Goal: Transaction & Acquisition: Purchase product/service

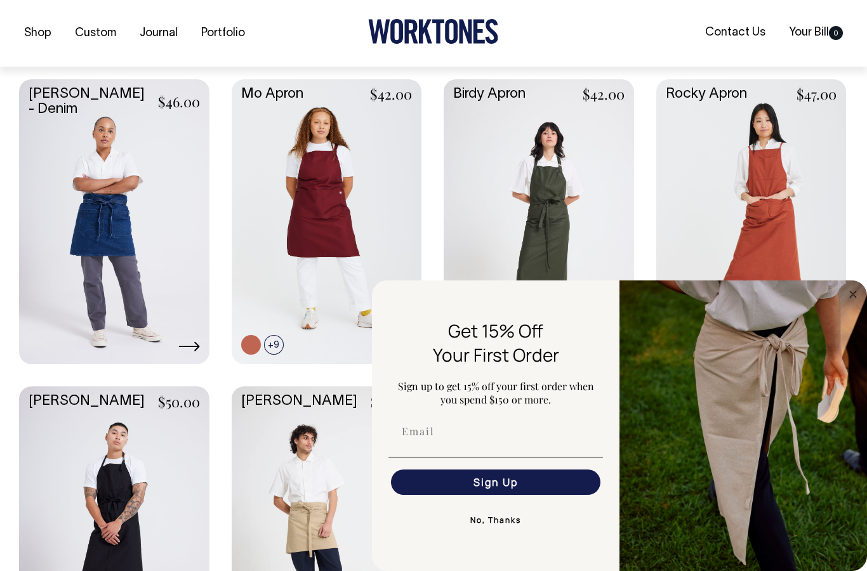
scroll to position [535, 0]
click at [851, 294] on circle "Close dialog" at bounding box center [853, 294] width 15 height 15
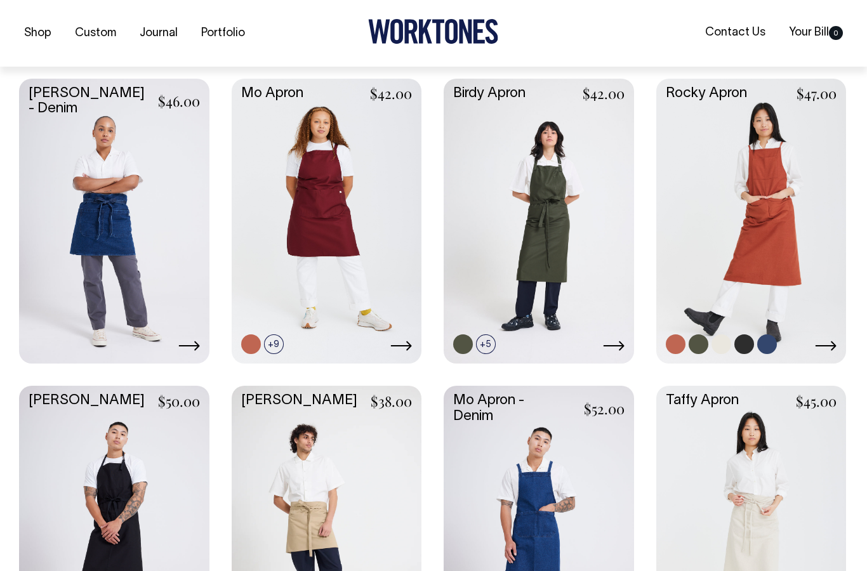
click at [717, 95] on link at bounding box center [751, 220] width 190 height 282
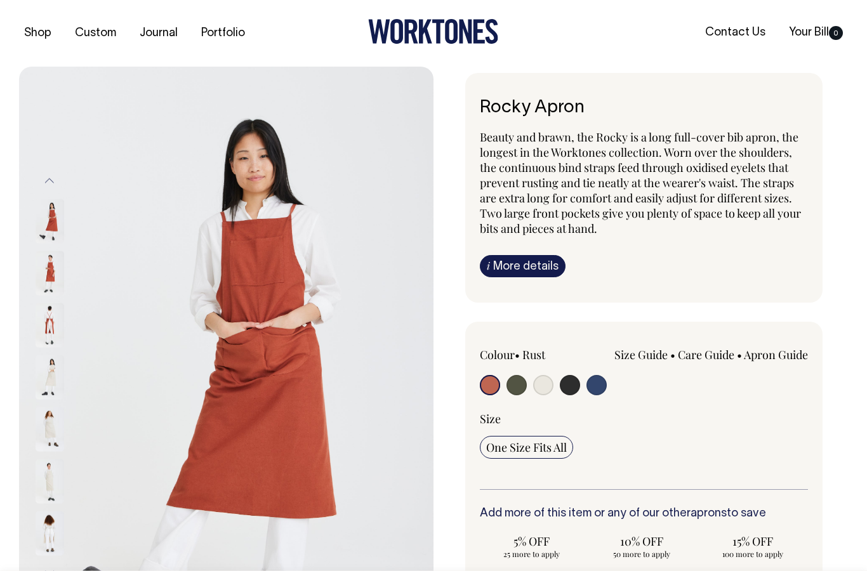
click at [571, 386] on input "radio" at bounding box center [570, 385] width 20 height 20
radio input "true"
select select "Charcoal"
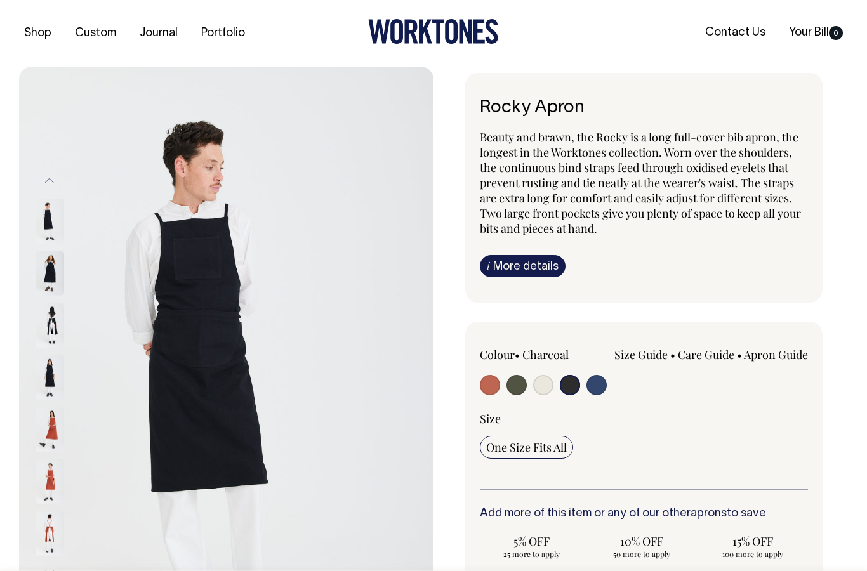
click at [513, 385] on input "radio" at bounding box center [517, 385] width 20 height 20
radio input "true"
select select "Olive"
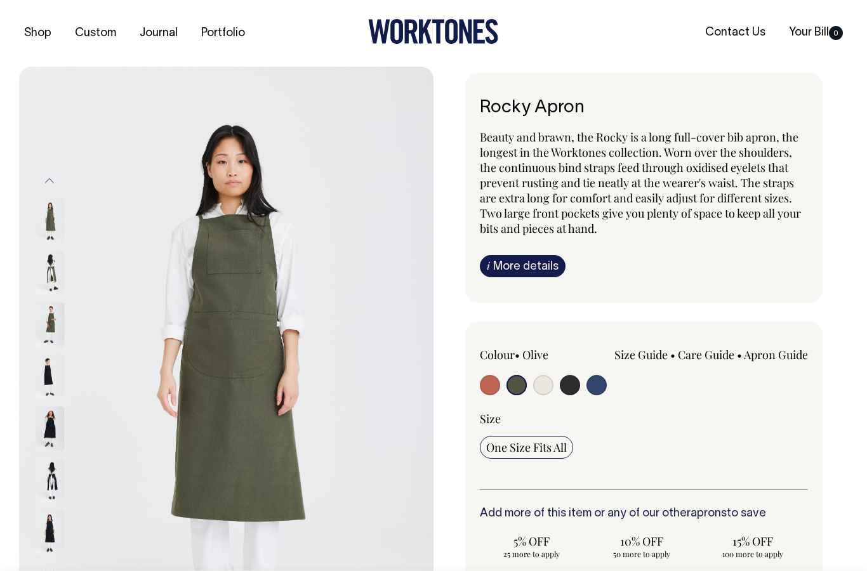
click at [539, 383] on input "radio" at bounding box center [543, 385] width 20 height 20
radio input "true"
select select "Natural"
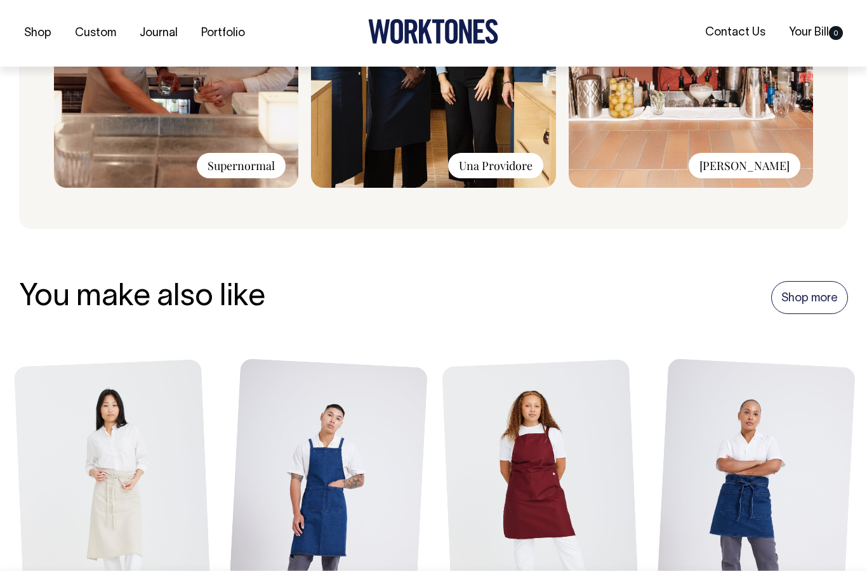
scroll to position [1246, 0]
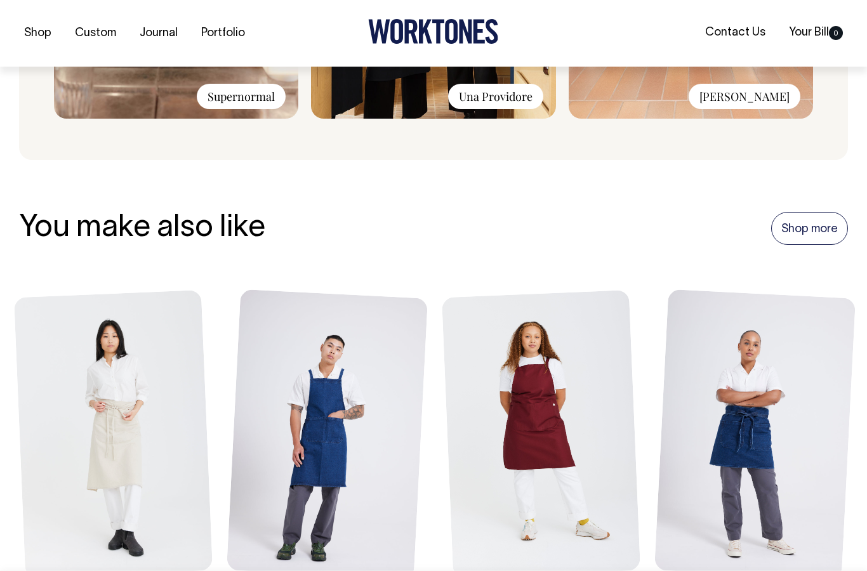
click at [681, 242] on div "You make also like Shop more" at bounding box center [433, 229] width 829 height 34
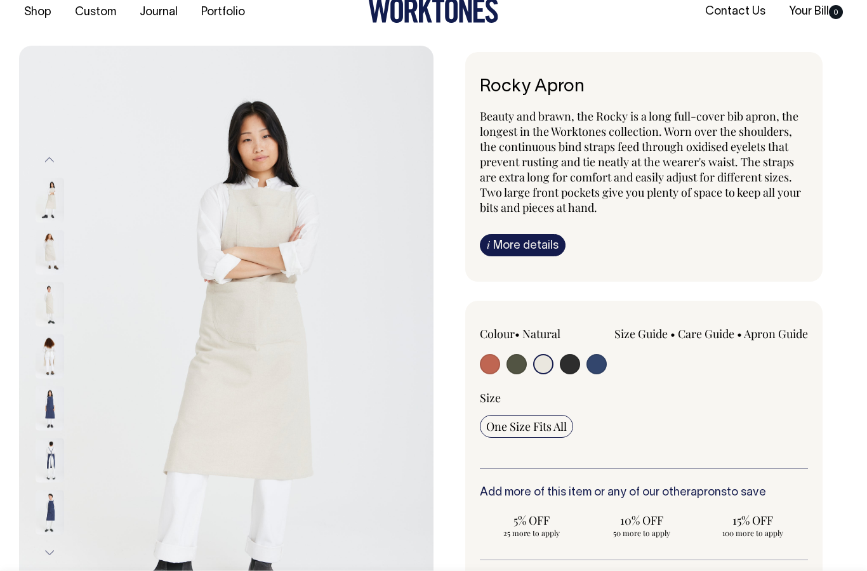
scroll to position [0, 0]
